Goal: Task Accomplishment & Management: Manage account settings

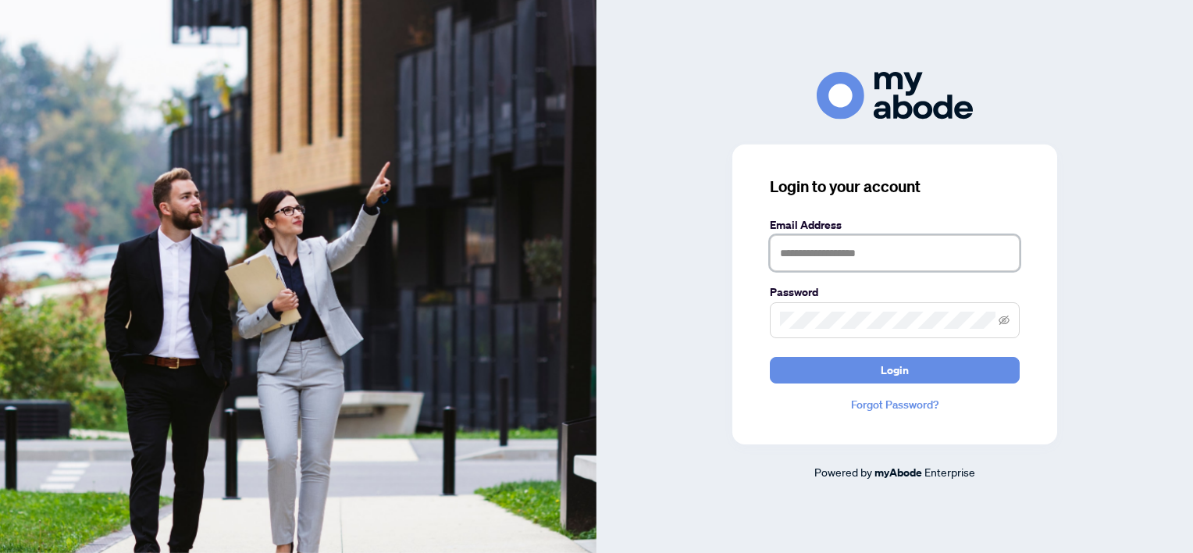
click at [810, 255] on input "text" at bounding box center [895, 253] width 250 height 36
type input "**********"
click at [770, 357] on button "Login" at bounding box center [895, 370] width 250 height 27
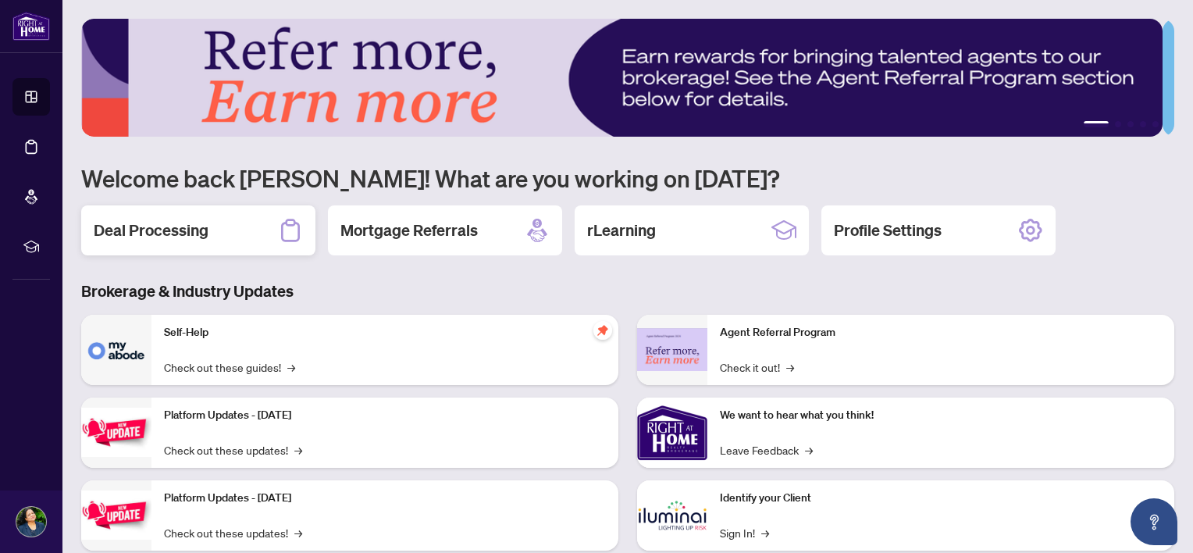
click at [212, 222] on div "Deal Processing" at bounding box center [198, 230] width 234 height 50
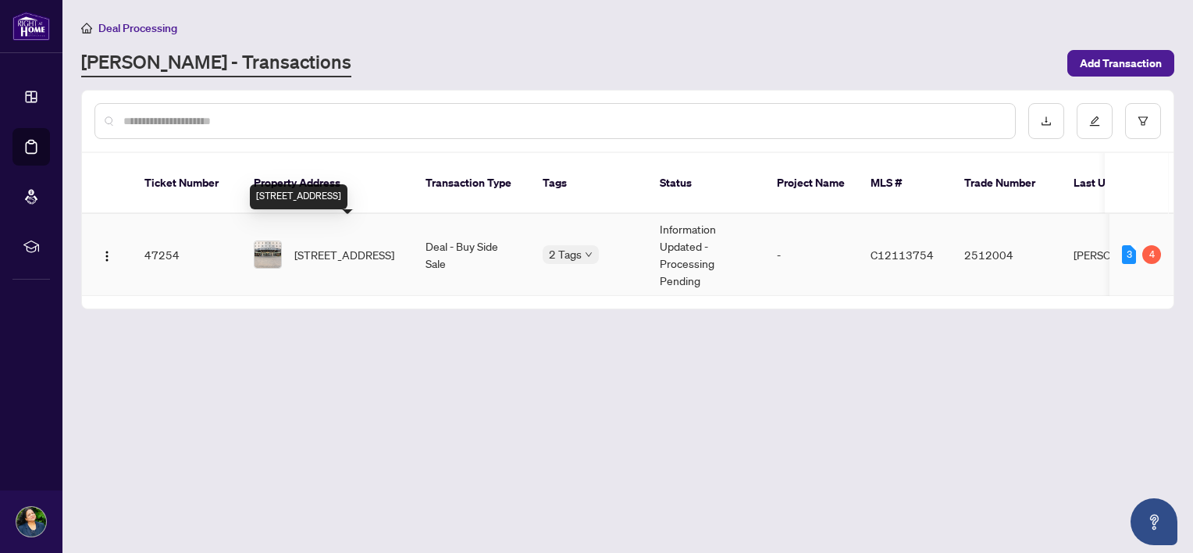
click at [306, 246] on span "1812-77 Harbour Sq, Toronto, Ontario M5J 2S2, Canada" at bounding box center [344, 254] width 100 height 17
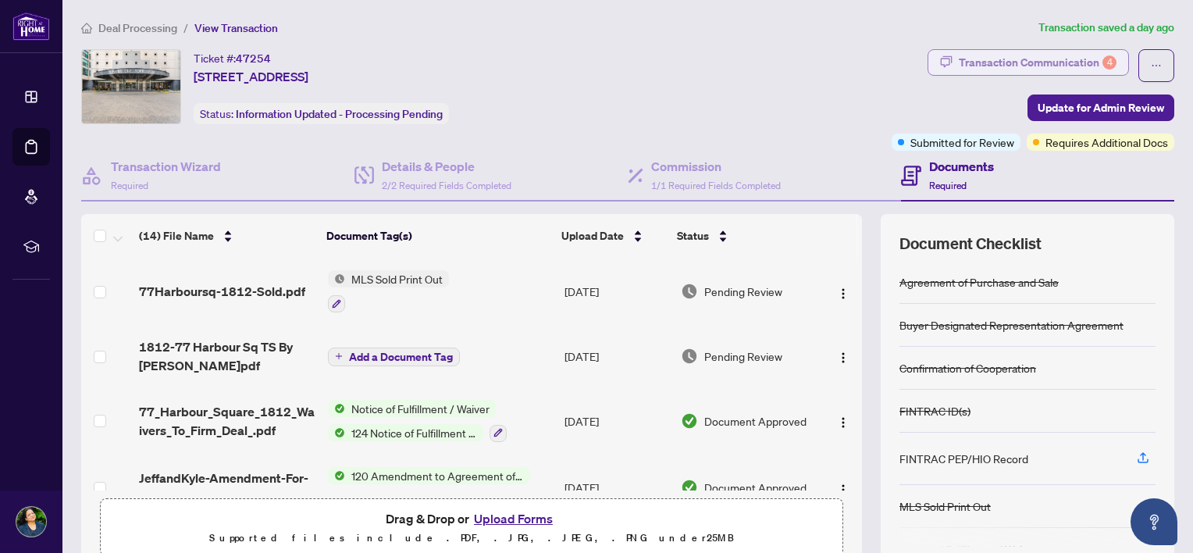
click at [1059, 66] on div "Transaction Communication 4" at bounding box center [1038, 62] width 158 height 25
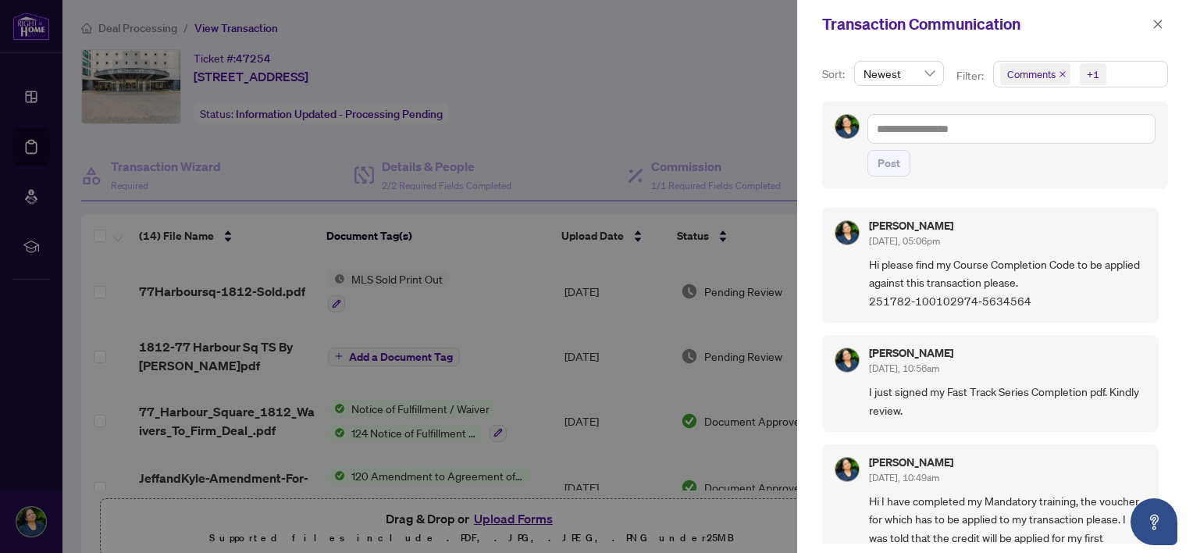
click at [1063, 75] on icon "close" at bounding box center [1063, 74] width 8 height 8
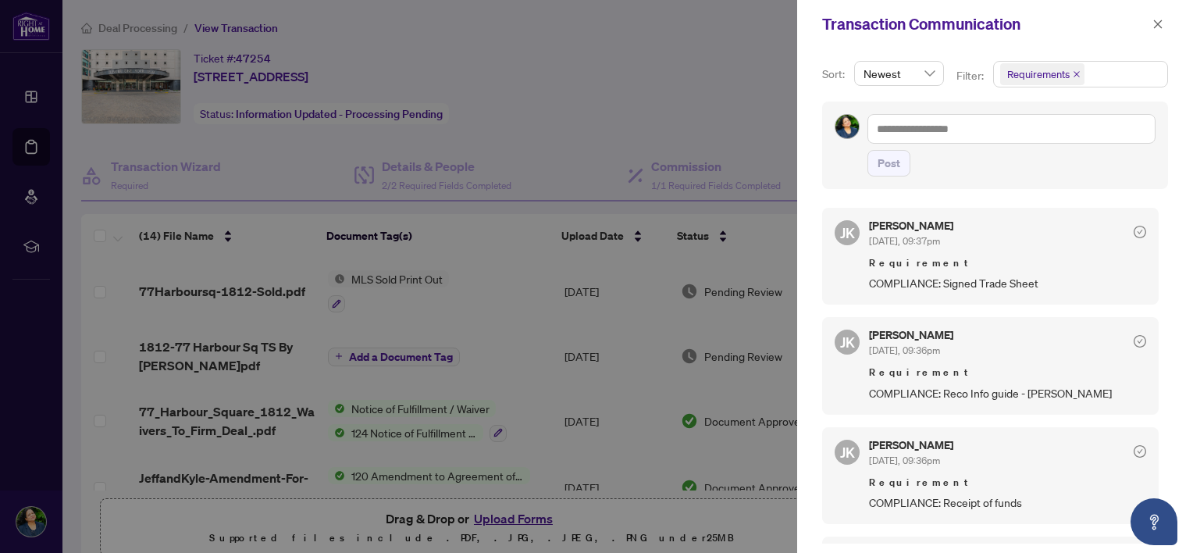
click at [1073, 75] on icon "close" at bounding box center [1076, 74] width 6 height 6
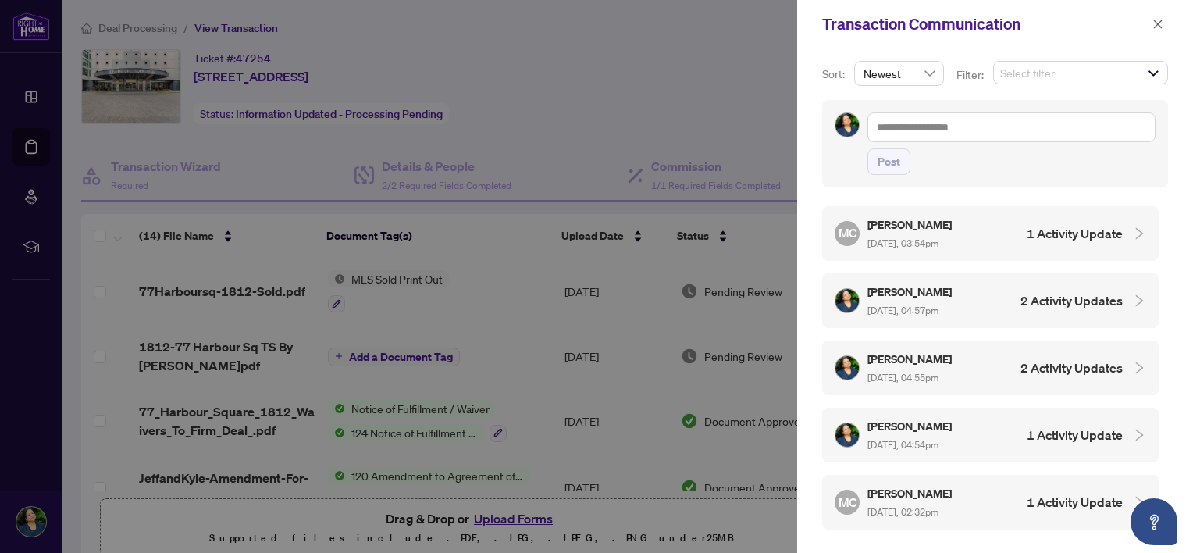
click at [736, 91] on div at bounding box center [596, 276] width 1193 height 553
click at [1156, 31] on span "button" at bounding box center [1157, 24] width 11 height 25
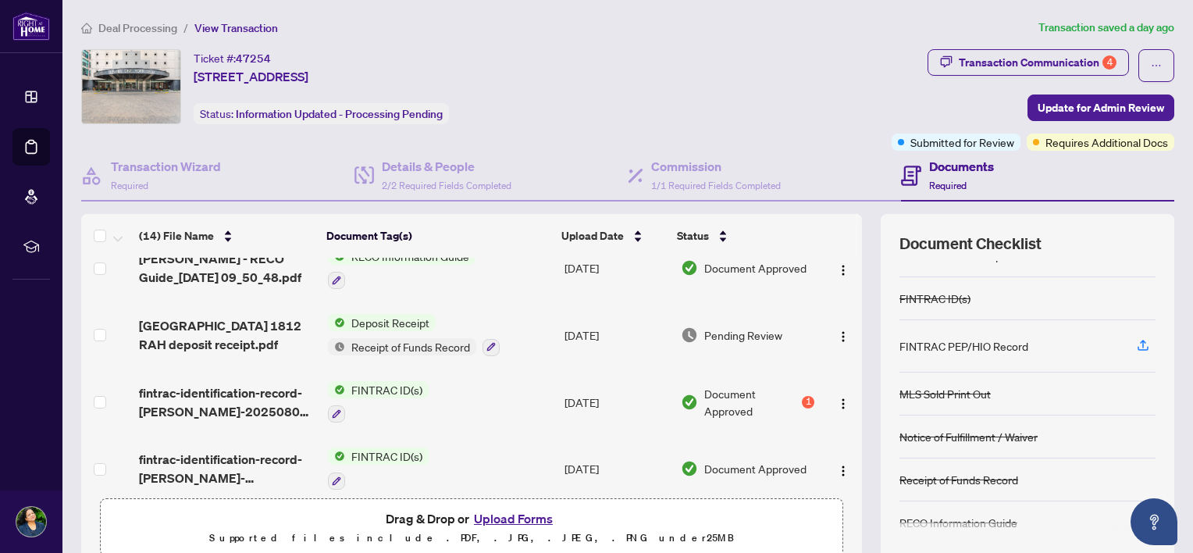
scroll to position [398, 0]
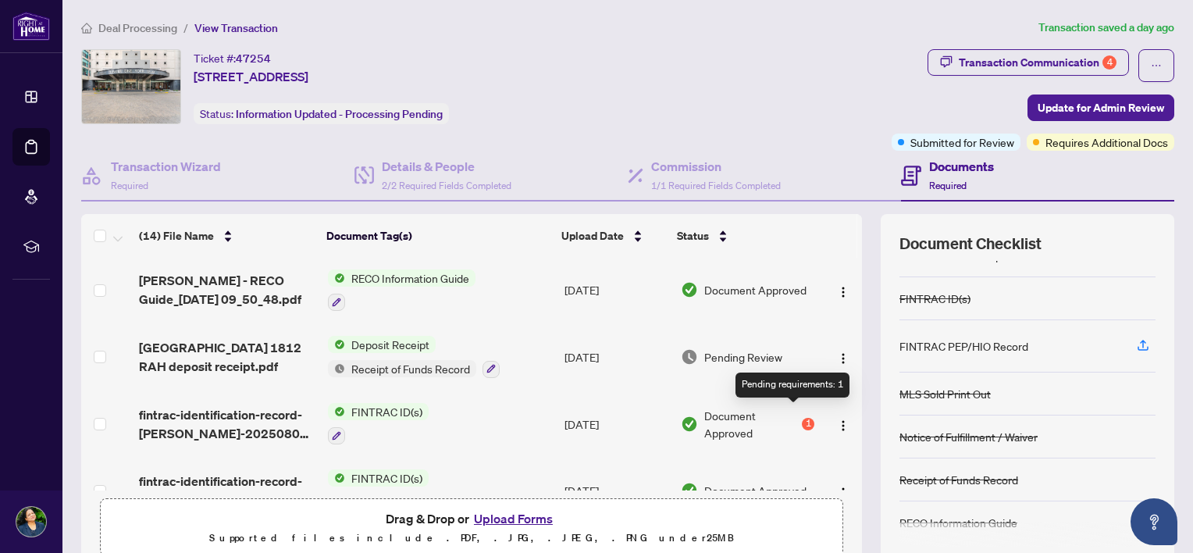
click at [802, 418] on div "1" at bounding box center [808, 424] width 12 height 12
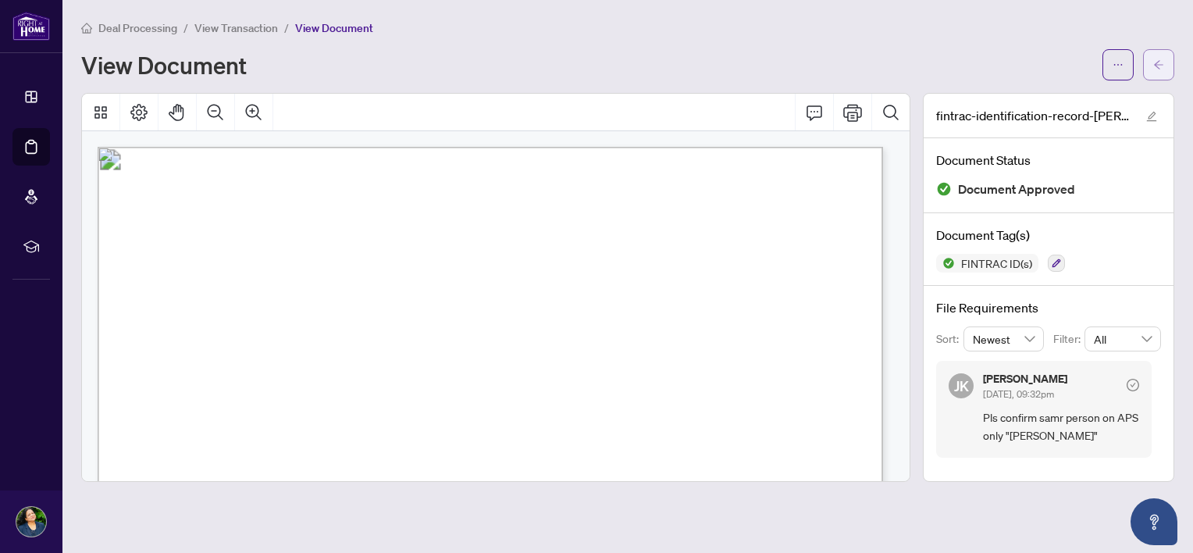
click at [1158, 59] on icon "arrow-left" at bounding box center [1158, 64] width 11 height 11
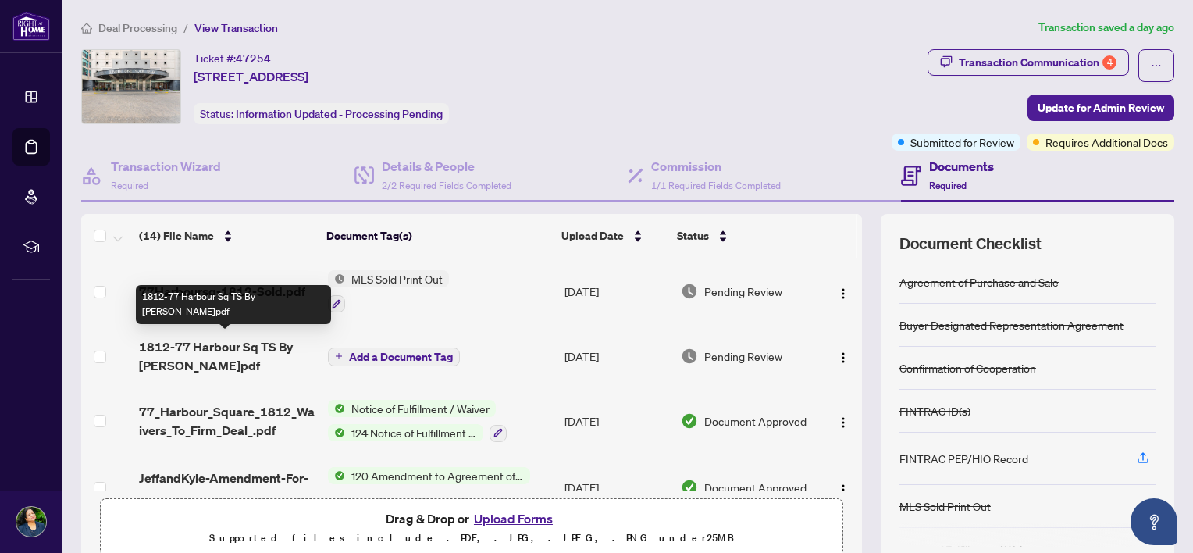
click at [179, 340] on span "1812-77 Harbour Sq TS By Olivia W.pdf" at bounding box center [227, 355] width 176 height 37
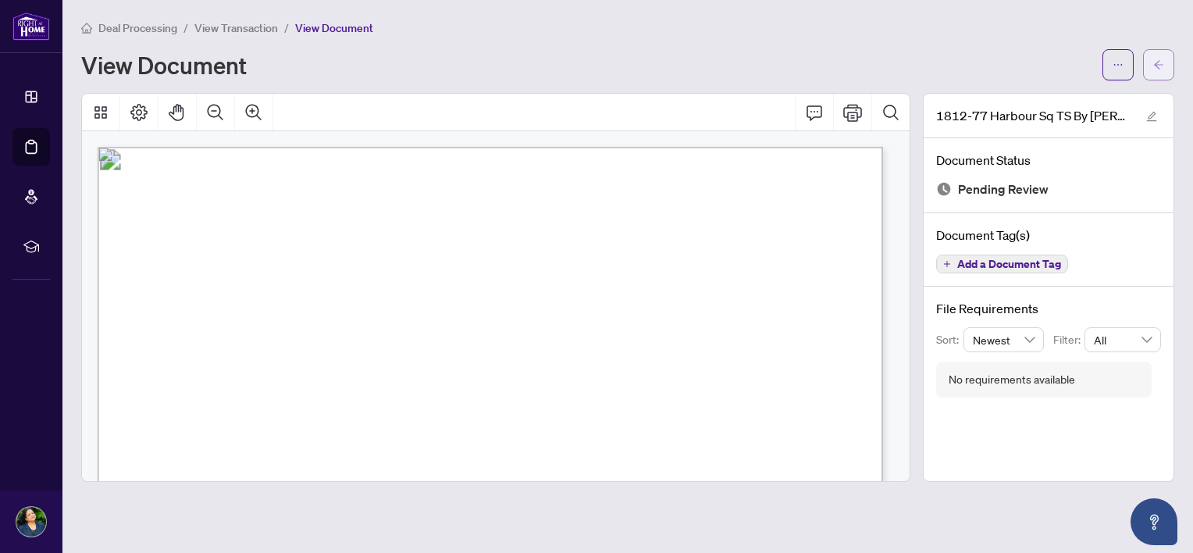
click at [1166, 72] on button "button" at bounding box center [1158, 64] width 31 height 31
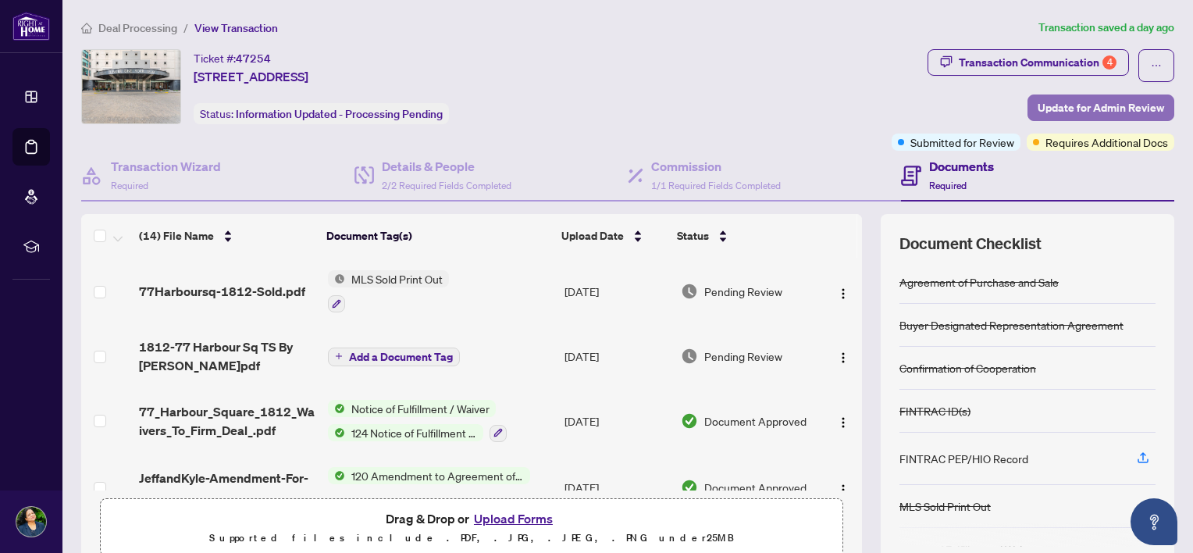
click at [1115, 112] on span "Update for Admin Review" at bounding box center [1101, 107] width 126 height 25
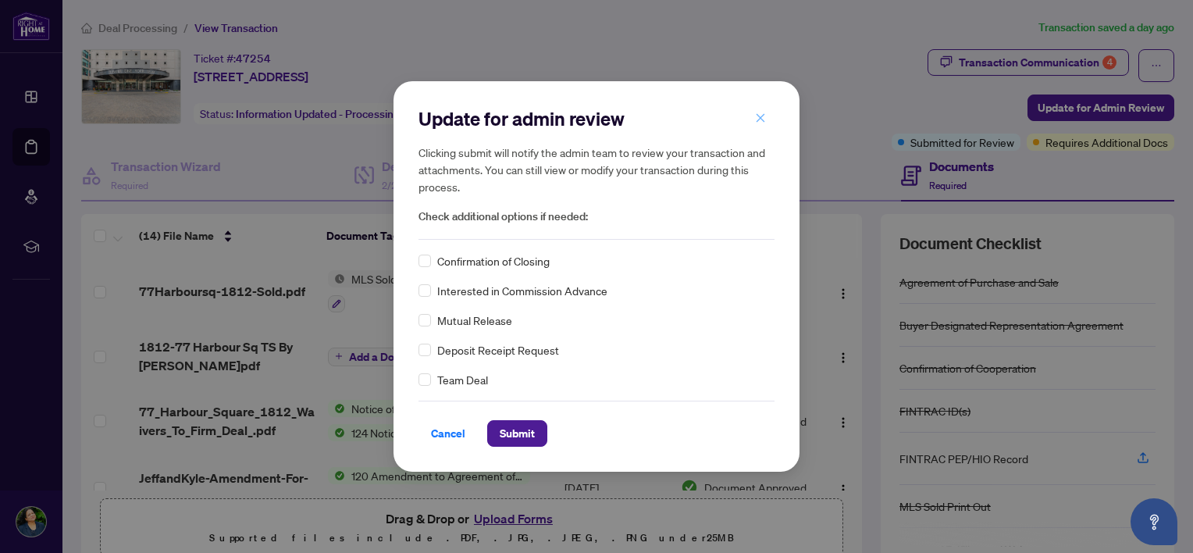
click at [764, 118] on icon "close" at bounding box center [760, 117] width 11 height 11
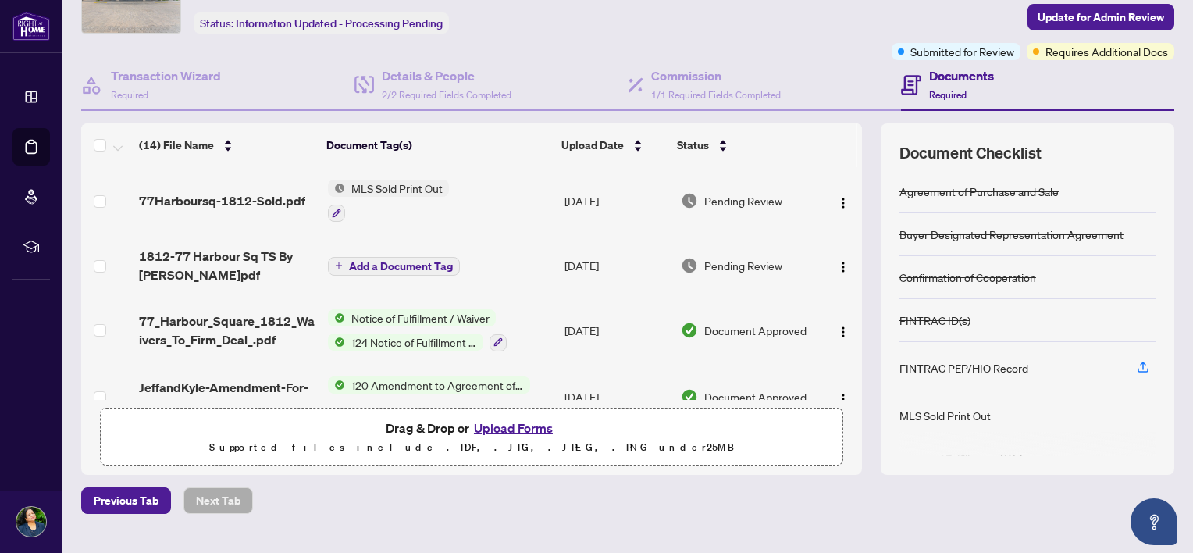
scroll to position [122, 0]
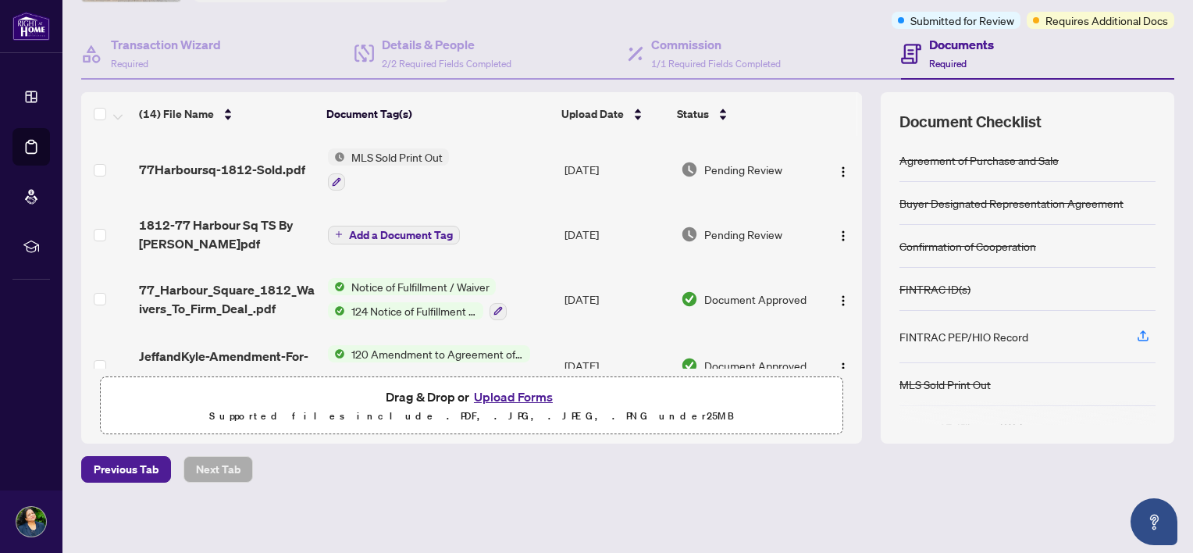
click at [949, 40] on h4 "Documents" at bounding box center [961, 44] width 65 height 19
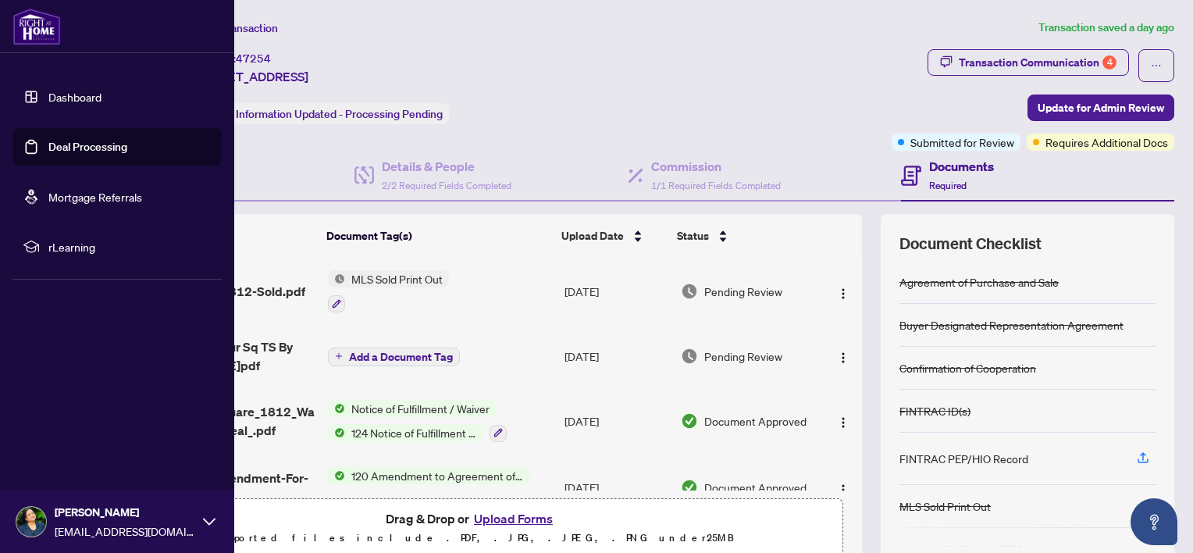
click at [69, 93] on link "Dashboard" at bounding box center [74, 97] width 53 height 14
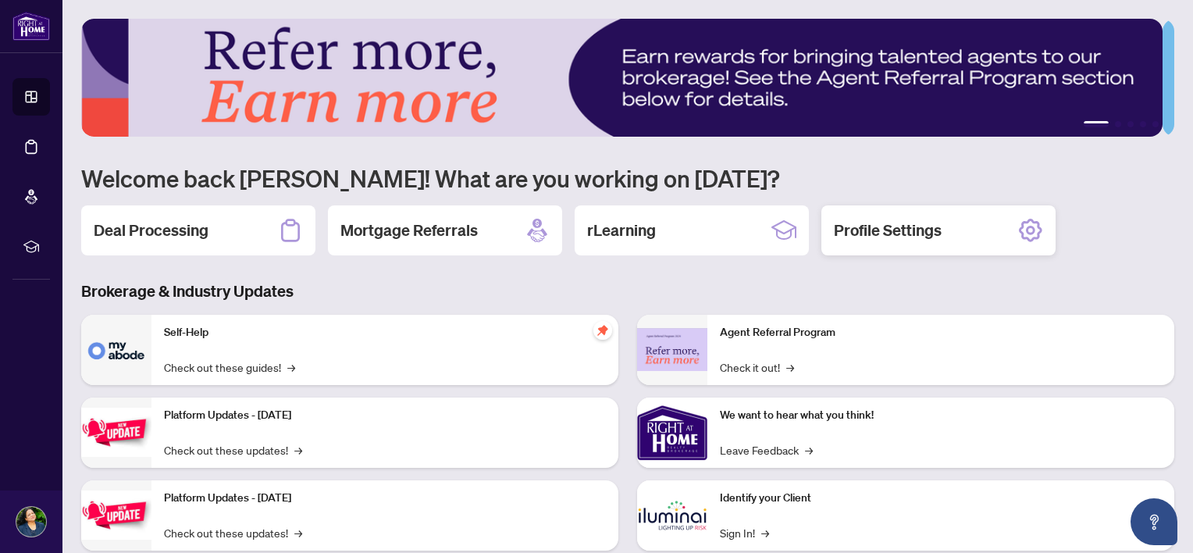
click at [899, 229] on h2 "Profile Settings" at bounding box center [888, 230] width 108 height 22
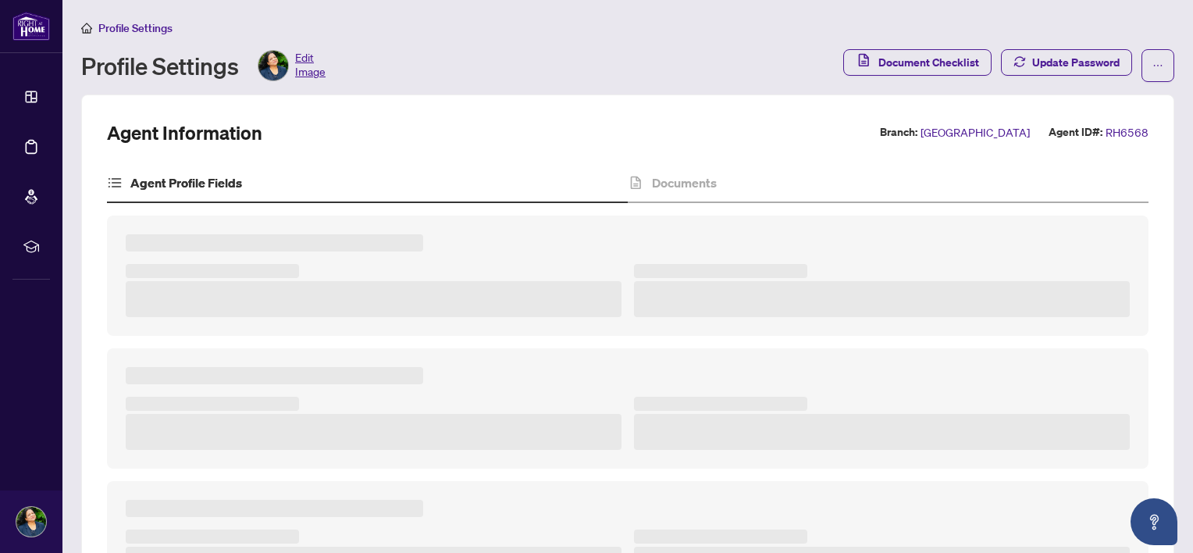
type textarea "**********"
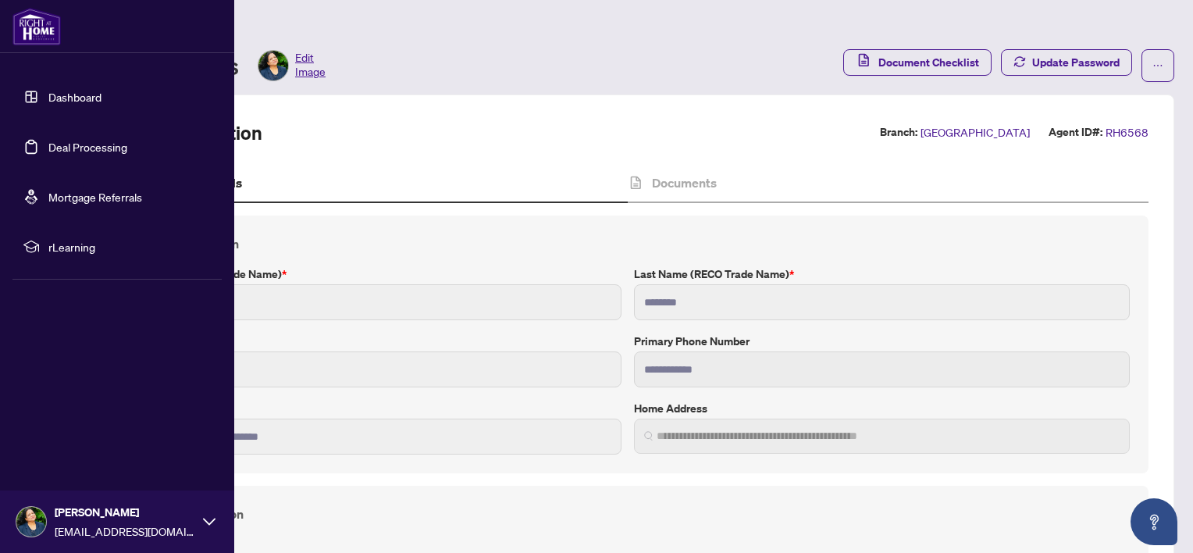
click at [51, 240] on span "rLearning" at bounding box center [129, 246] width 162 height 17
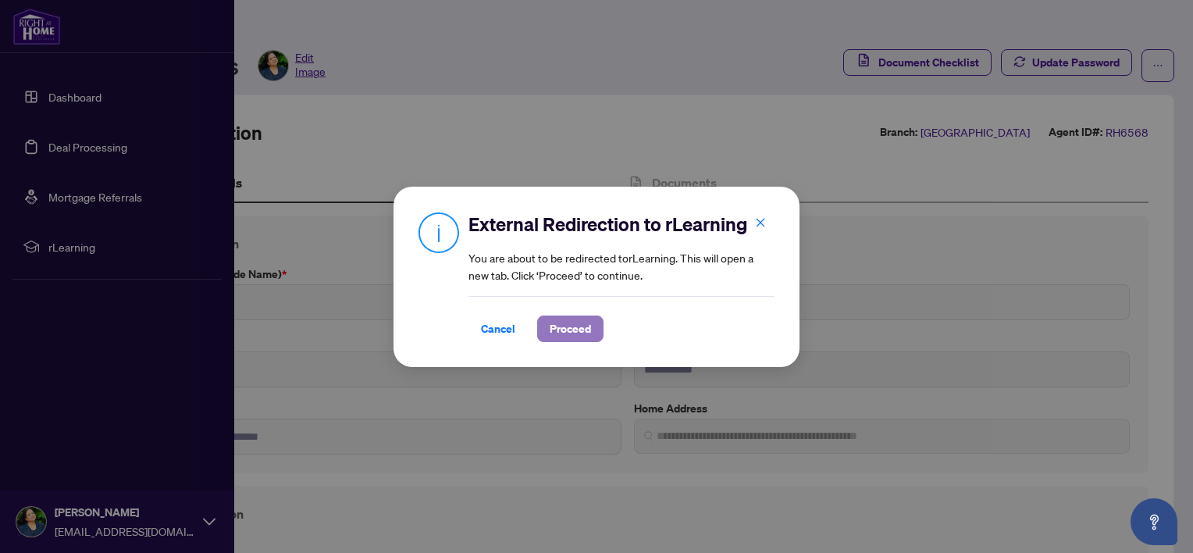
click at [577, 324] on span "Proceed" at bounding box center [570, 328] width 41 height 25
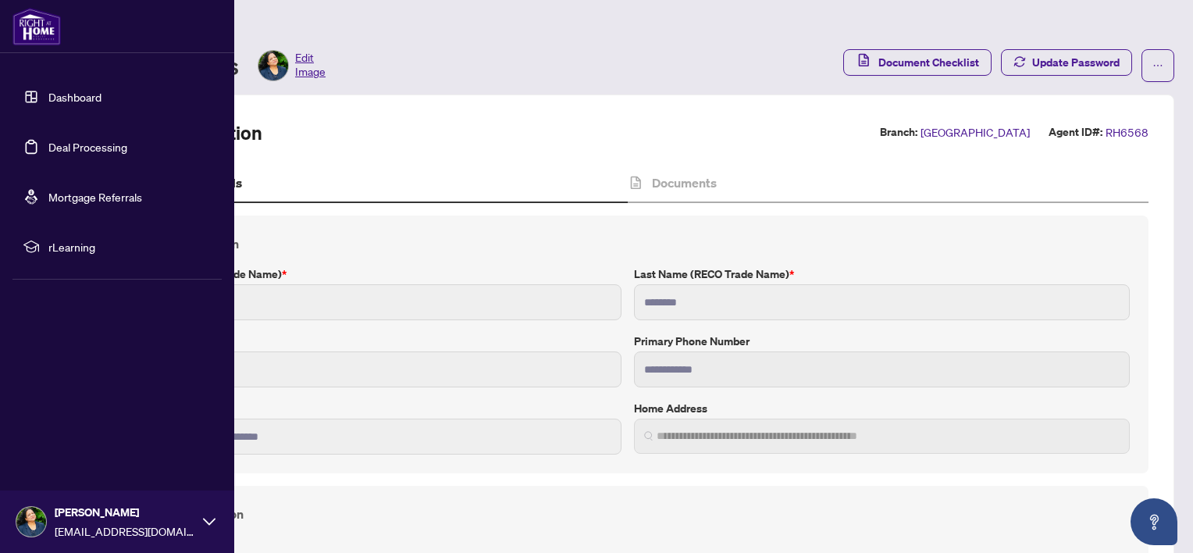
click at [213, 517] on icon at bounding box center [209, 521] width 12 height 12
click at [34, 421] on button "Logout" at bounding box center [116, 428] width 209 height 27
